Goal: Transaction & Acquisition: Purchase product/service

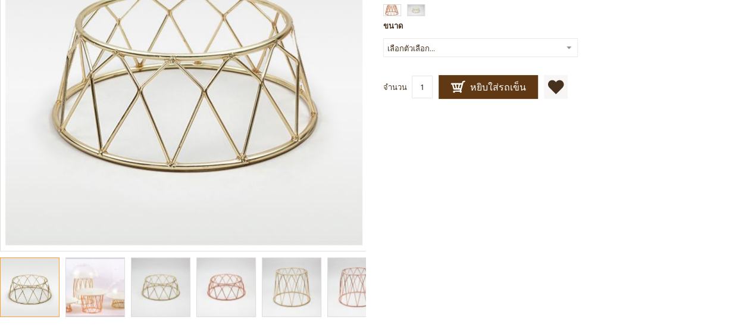
scroll to position [141, 0]
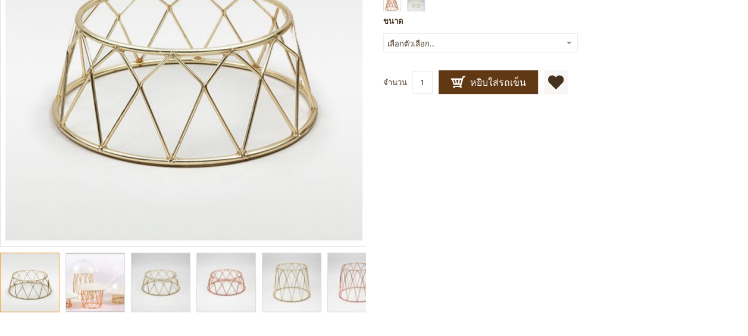
click at [245, 297] on img "catering food display stands, buffet display stands, catering display stands, b…" at bounding box center [226, 282] width 87 height 58
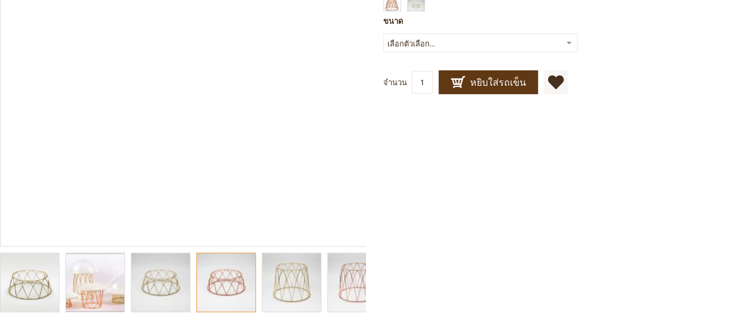
click at [296, 292] on img "catering food display stands, buffet display stands, catering display stands, b…" at bounding box center [291, 282] width 87 height 58
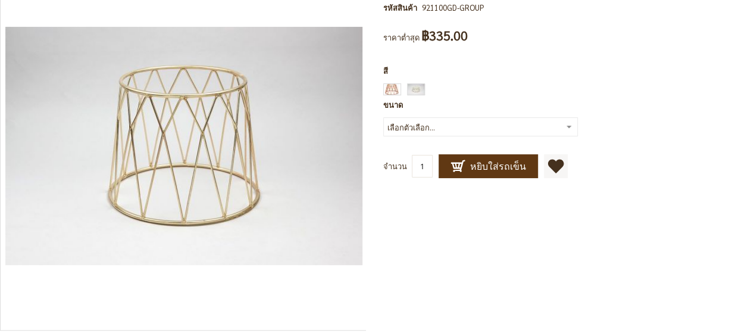
scroll to position [0, 0]
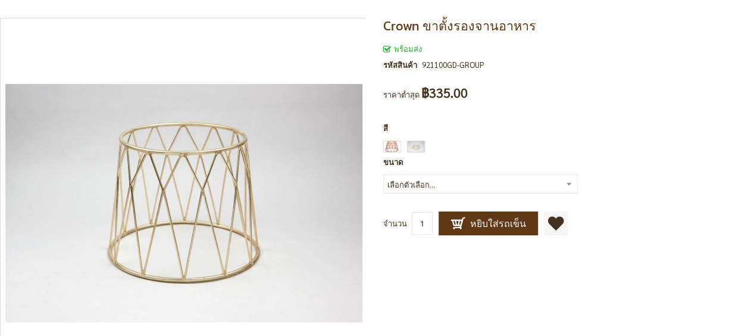
click at [431, 30] on span "Crown ขาตั้งรองจานอาหาร" at bounding box center [459, 26] width 153 height 20
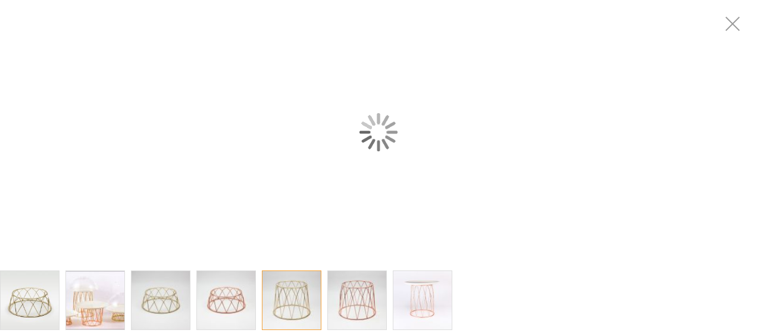
click at [185, 4] on div "catering food display stands, buffet display stands, catering display stands, b…" at bounding box center [378, 132] width 757 height 264
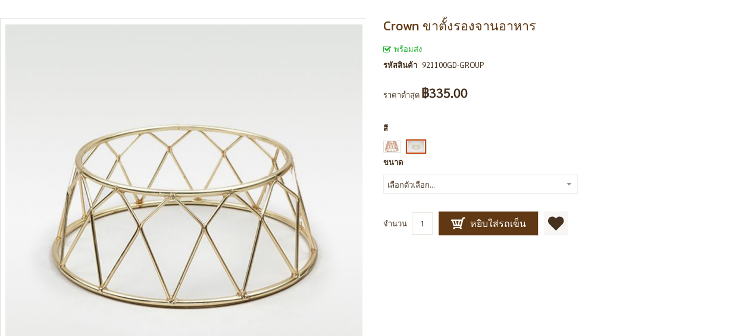
click at [415, 146] on div "ทอง" at bounding box center [416, 146] width 18 height 12
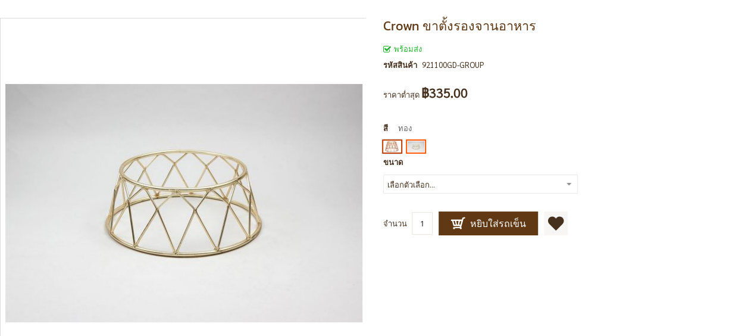
click at [383, 146] on div "ทองแดง" at bounding box center [392, 146] width 18 height 12
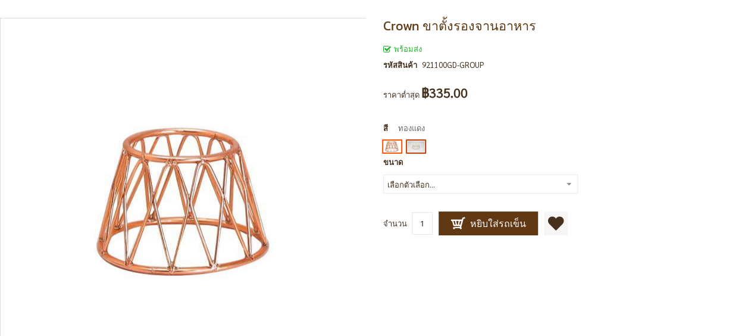
click at [413, 145] on div "ทอง" at bounding box center [416, 146] width 18 height 12
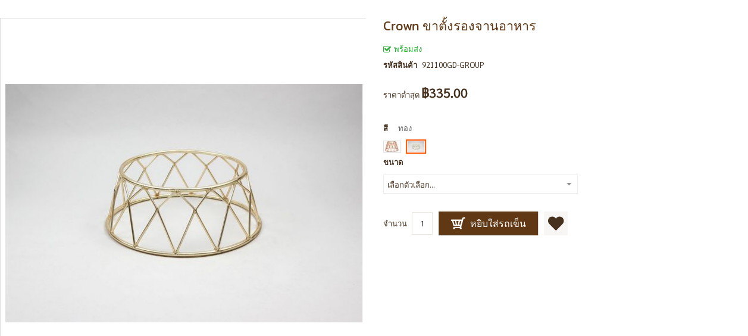
click at [402, 130] on span "ทอง" at bounding box center [400, 128] width 24 height 10
click at [383, 130] on span "สี" at bounding box center [385, 128] width 5 height 10
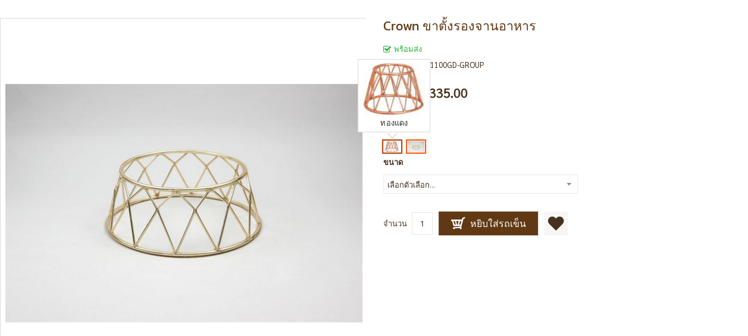
click at [385, 143] on div "ทองแดง" at bounding box center [392, 146] width 18 height 12
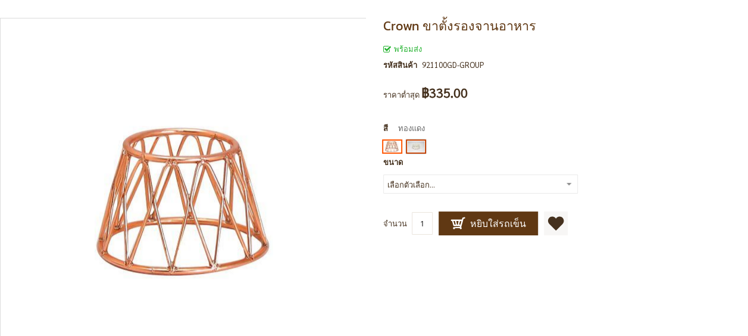
click at [416, 146] on div "ทอง" at bounding box center [416, 146] width 18 height 12
type input "65"
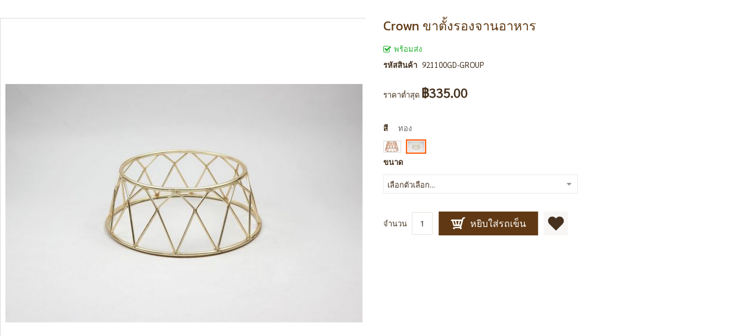
click at [469, 183] on select "เลือกตัวเลือก... 4 นิ้ว 8 นิ้ว 12 [PERSON_NAME]" at bounding box center [480, 183] width 195 height 19
select select "15"
click at [383, 174] on select "เลือกตัวเลือก... 4 นิ้ว 8 นิ้ว 12 [PERSON_NAME]" at bounding box center [480, 183] width 195 height 19
type input "15"
click at [422, 223] on input "1" at bounding box center [422, 223] width 21 height 23
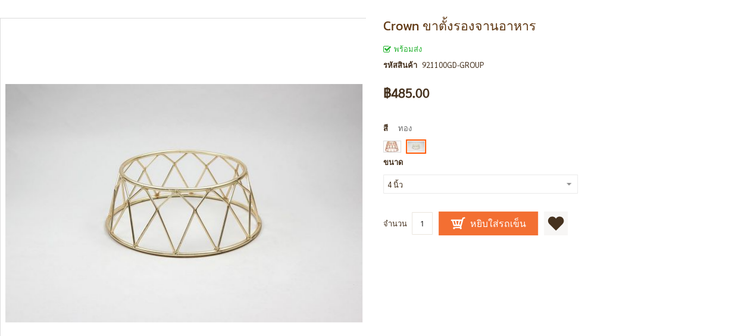
click at [455, 225] on span "หยิบใส่รถเข็น" at bounding box center [488, 223] width 76 height 14
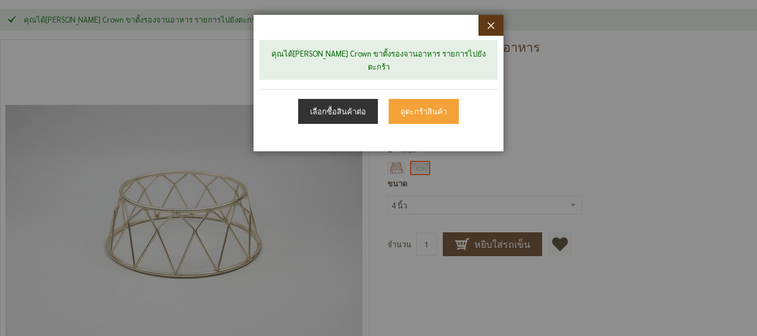
click at [353, 104] on link "เลือกซื้อสินค้าต่อ" at bounding box center [338, 111] width 80 height 25
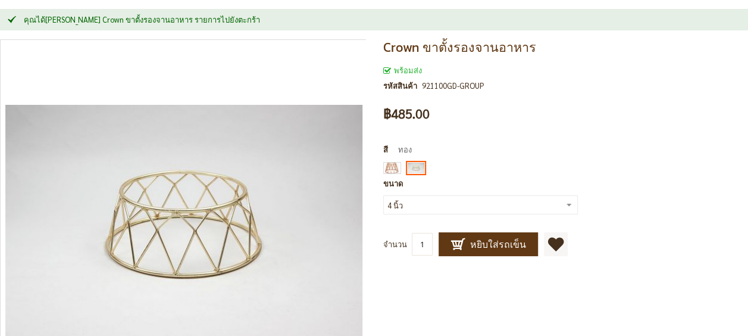
click at [419, 202] on select "เลือกตัวเลือก... 4 นิ้ว 8 นิ้ว 12 [PERSON_NAME]" at bounding box center [480, 204] width 195 height 19
select select "18"
click at [383, 195] on select "เลือกตัวเลือก... 4 นิ้ว 8 นิ้ว 12 [PERSON_NAME]" at bounding box center [480, 204] width 195 height 19
type input "18"
click at [418, 242] on input "1" at bounding box center [422, 244] width 21 height 23
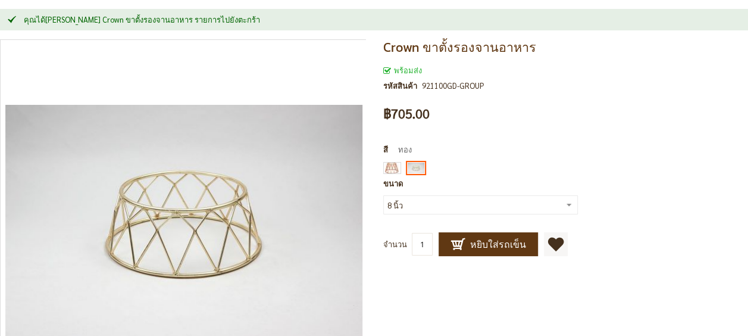
drag, startPoint x: 425, startPoint y: 245, endPoint x: 401, endPoint y: 245, distance: 23.8
click at [401, 245] on div "จำนวน 1" at bounding box center [410, 243] width 55 height 23
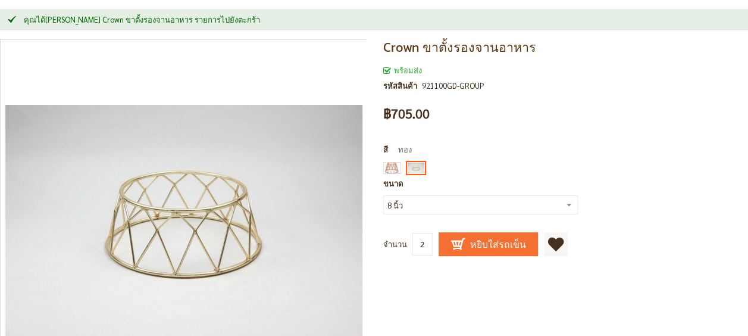
type input "2"
click at [493, 244] on span "หยิบใส่รถเข็น" at bounding box center [488, 244] width 76 height 14
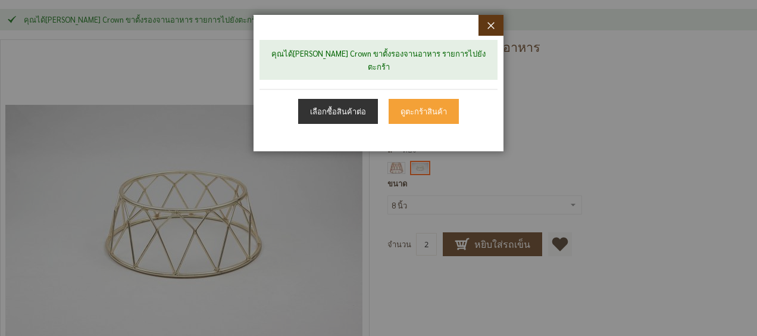
click at [328, 99] on link "เลือกซื้อสินค้าต่อ" at bounding box center [338, 111] width 80 height 25
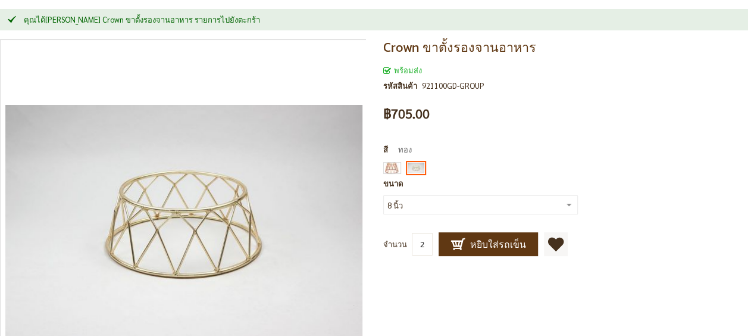
click at [421, 243] on input "2" at bounding box center [422, 244] width 21 height 23
click at [428, 209] on select "เลือกตัวเลือก... 4 นิ้ว 8 นิ้ว 12 [PERSON_NAME]" at bounding box center [480, 204] width 195 height 19
select select "19"
click at [383, 195] on select "เลือกตัวเลือก... 4 นิ้ว 8 นิ้ว 12 [PERSON_NAME]" at bounding box center [480, 204] width 195 height 19
type input "19"
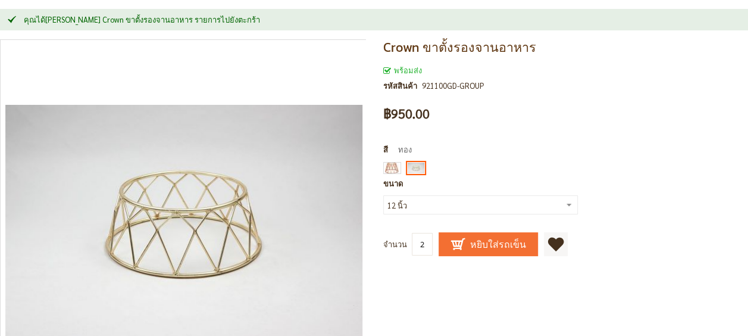
click at [489, 250] on span "หยิบใส่รถเข็น" at bounding box center [488, 244] width 76 height 14
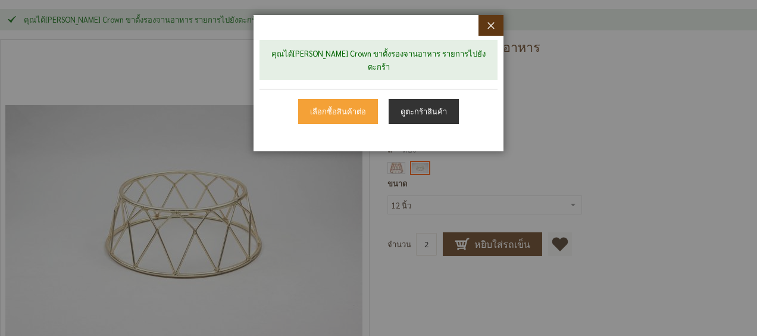
click at [429, 103] on link "ดูตะกร้าสินค้า" at bounding box center [424, 111] width 70 height 25
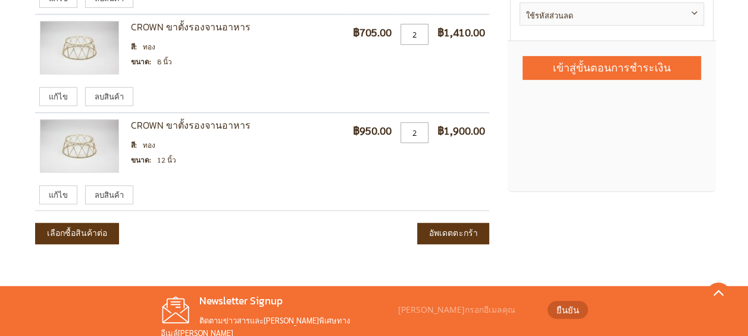
scroll to position [238, 0]
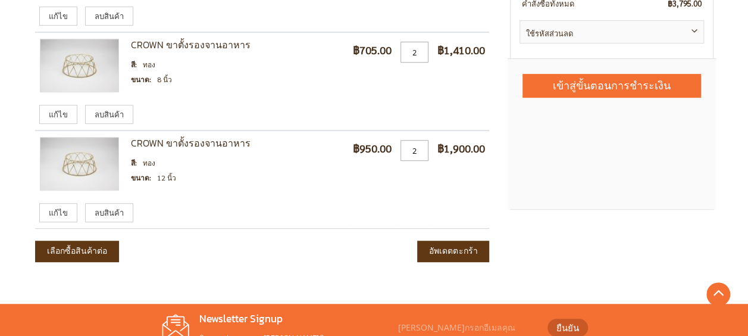
click at [731, 180] on div "ตะกร้า ผลรวม ประมาณค่าขนส่งและภาษี ประมาณค่าขนส่งและภาษี Enter your destination…" at bounding box center [374, 77] width 748 height 416
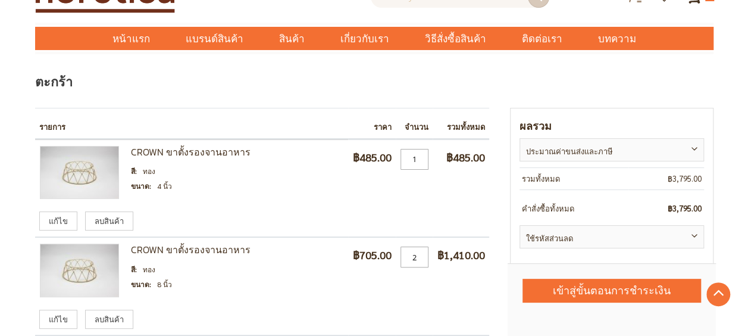
scroll to position [0, 0]
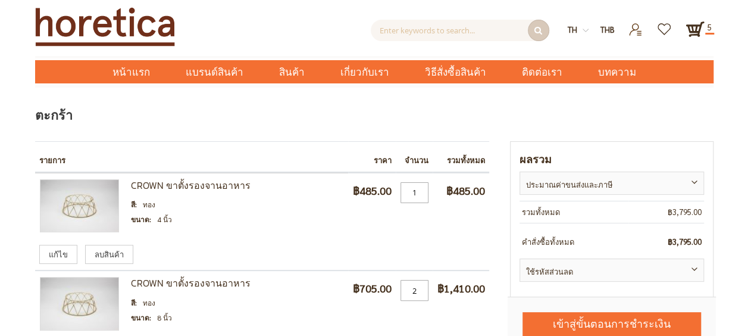
click at [123, 25] on img at bounding box center [105, 26] width 140 height 39
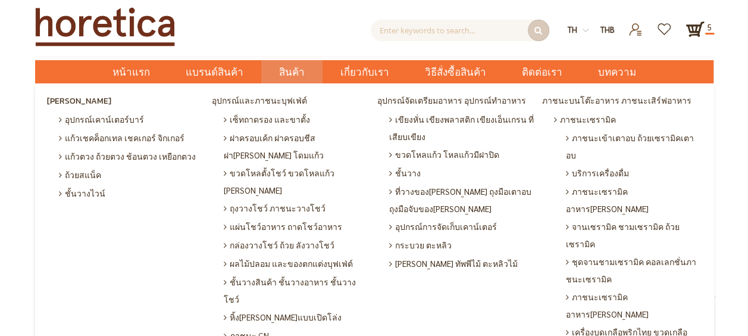
click at [289, 73] on span "สินค้า" at bounding box center [292, 72] width 26 height 24
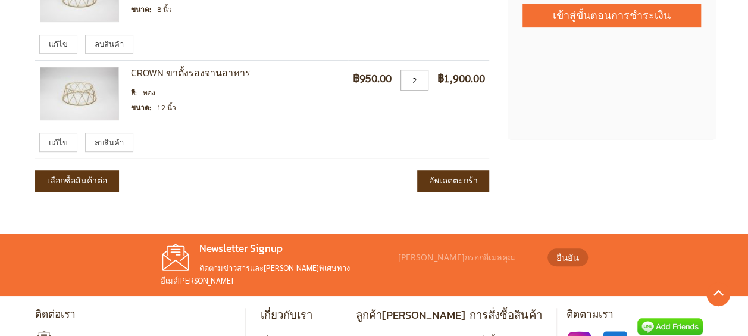
scroll to position [416, 0]
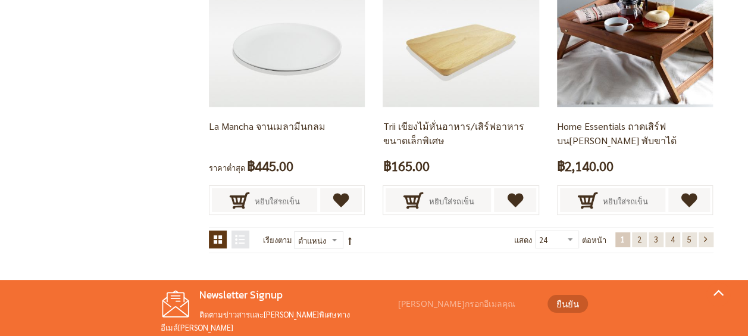
scroll to position [2261, 0]
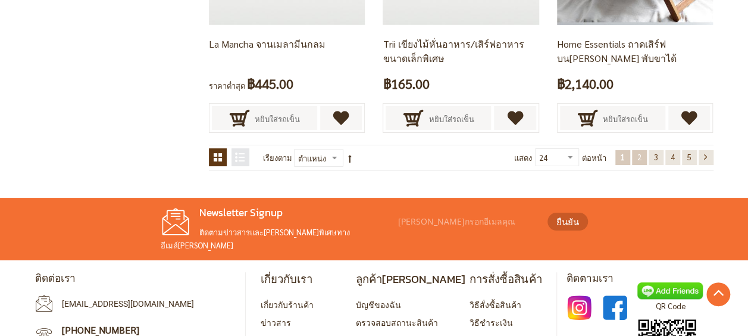
click at [637, 156] on span "2" at bounding box center [639, 157] width 4 height 10
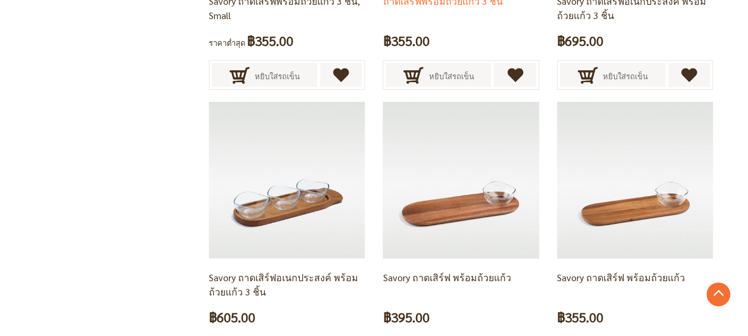
scroll to position [2159, 0]
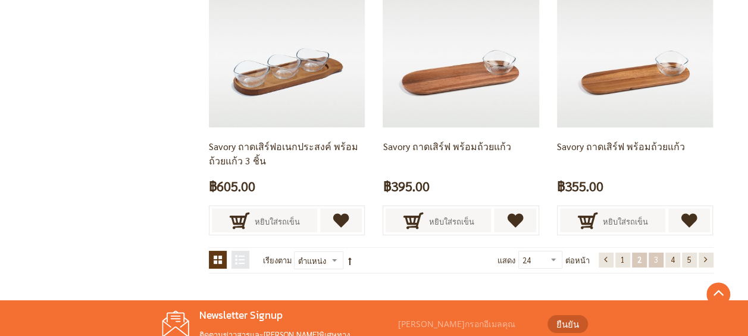
click at [654, 257] on span "3" at bounding box center [656, 259] width 4 height 10
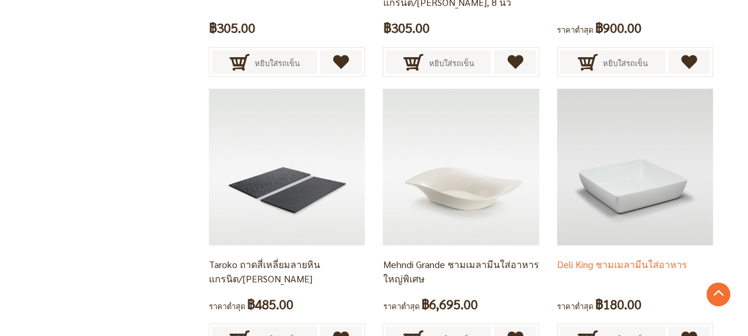
scroll to position [2125, 0]
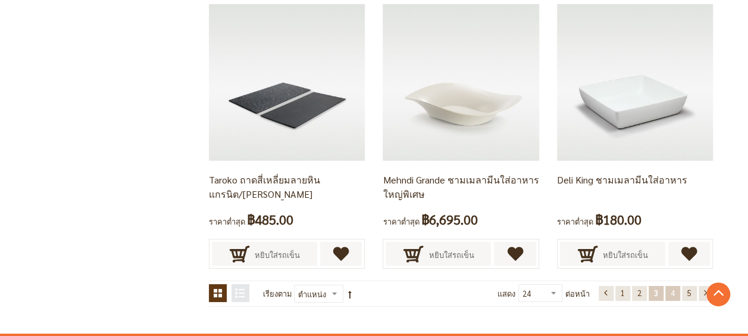
click at [676, 292] on link "หน้า 4" at bounding box center [672, 293] width 15 height 15
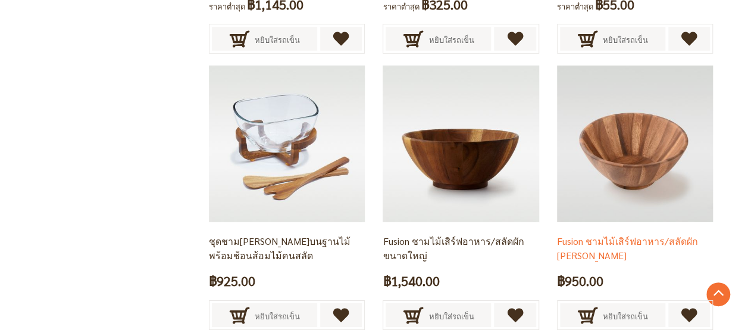
scroll to position [2125, 0]
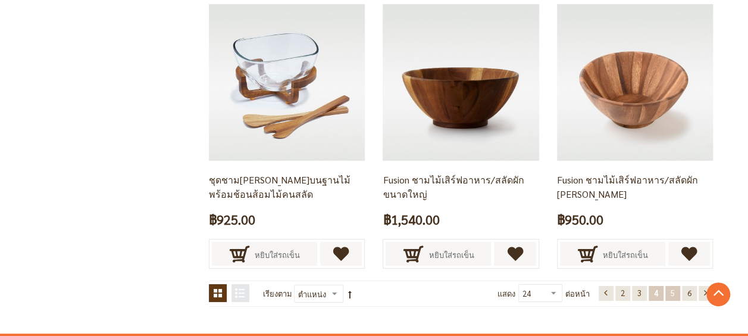
click at [672, 289] on span "5" at bounding box center [673, 292] width 4 height 10
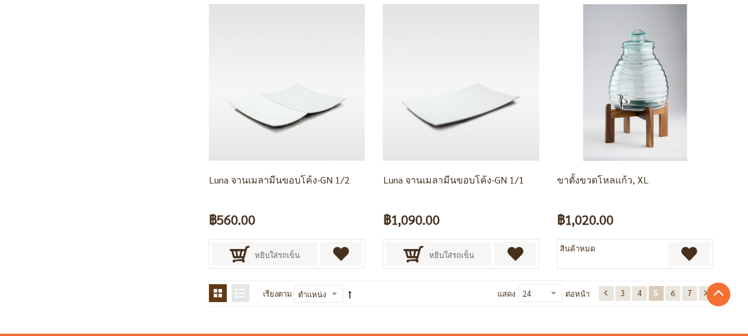
scroll to position [2304, 0]
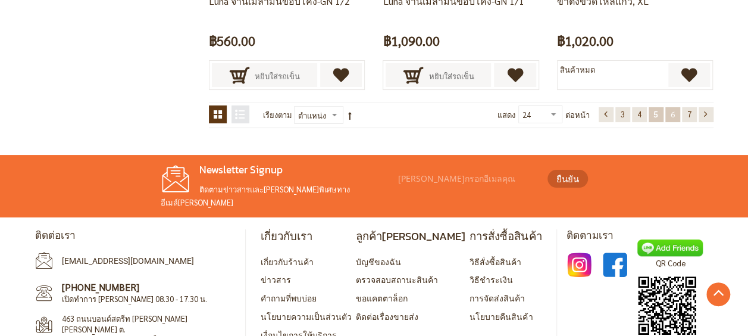
click at [668, 108] on link "หน้า 6" at bounding box center [672, 114] width 15 height 15
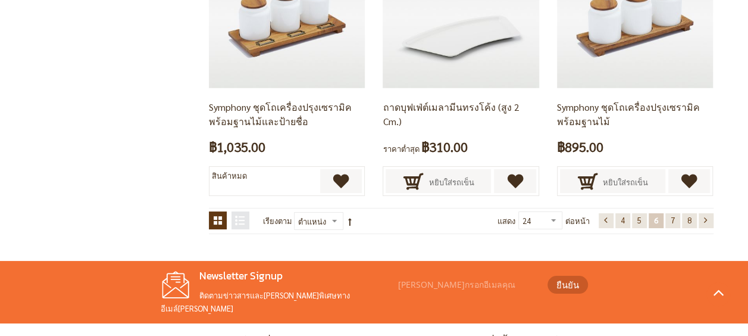
scroll to position [2337, 0]
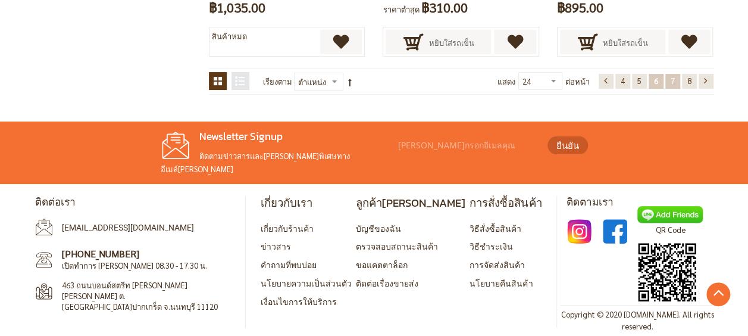
click at [671, 80] on span "7" at bounding box center [673, 81] width 4 height 10
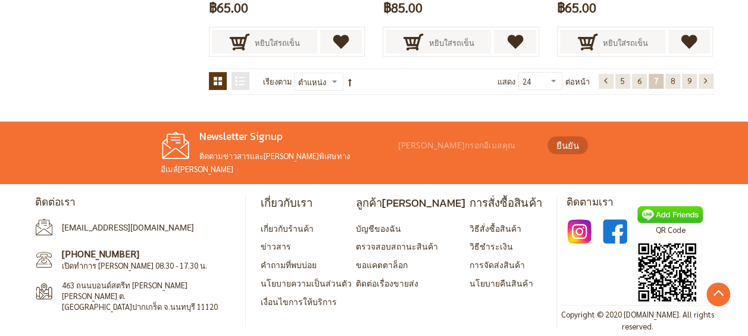
scroll to position [1980, 0]
